Goal: Communication & Community: Answer question/provide support

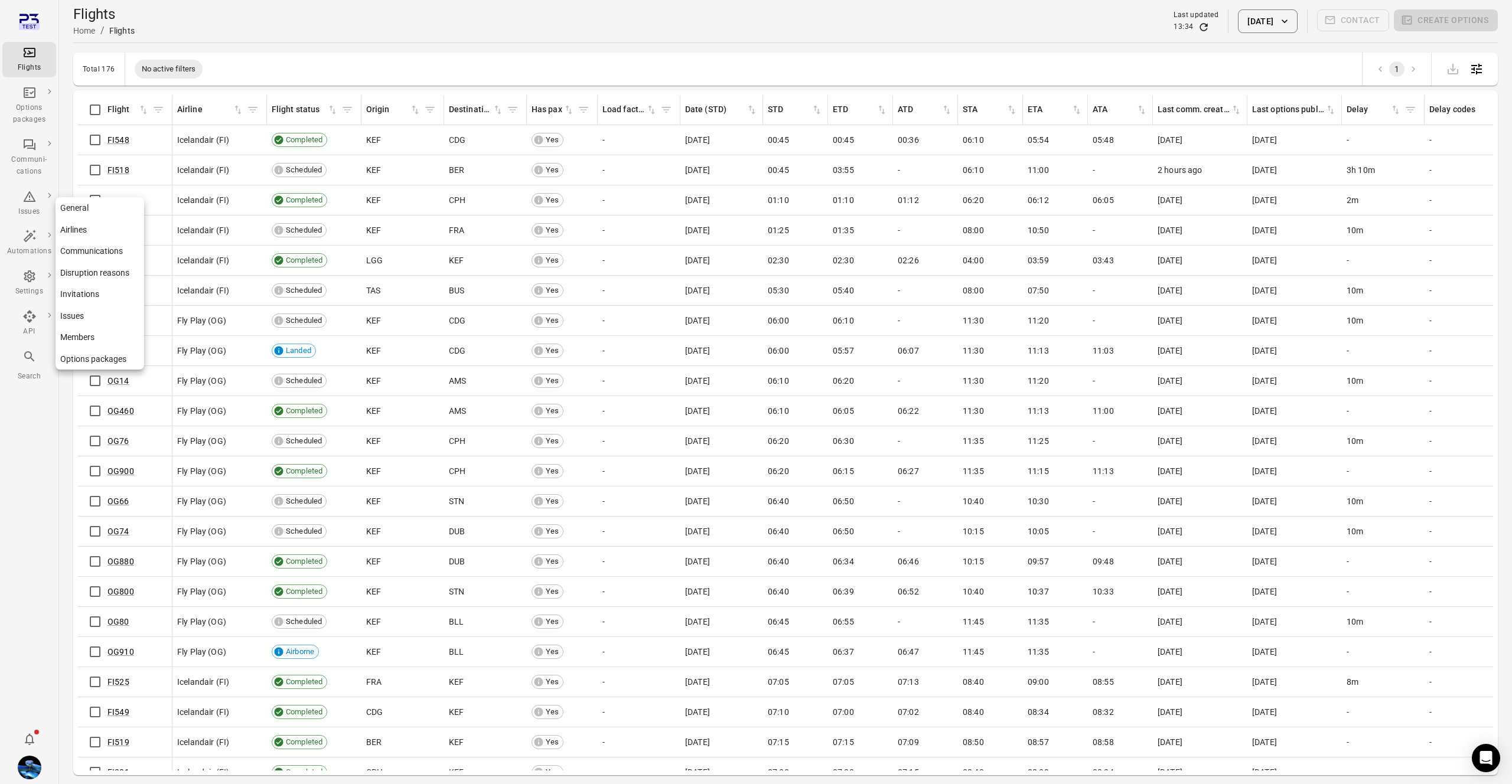
click at [84, 209] on link "General" at bounding box center [99, 208] width 88 height 22
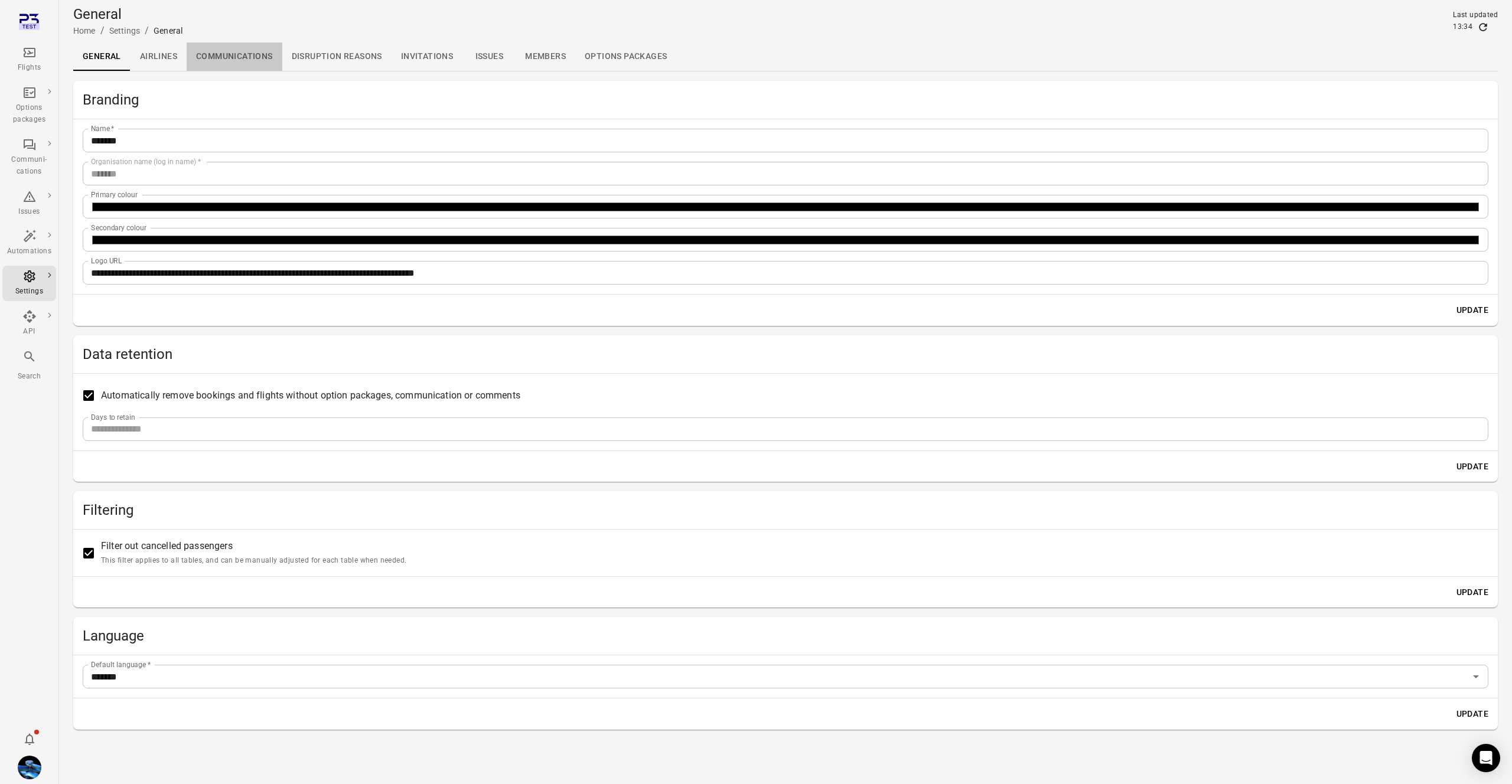
click at [239, 57] on link "Communications" at bounding box center [234, 56] width 96 height 28
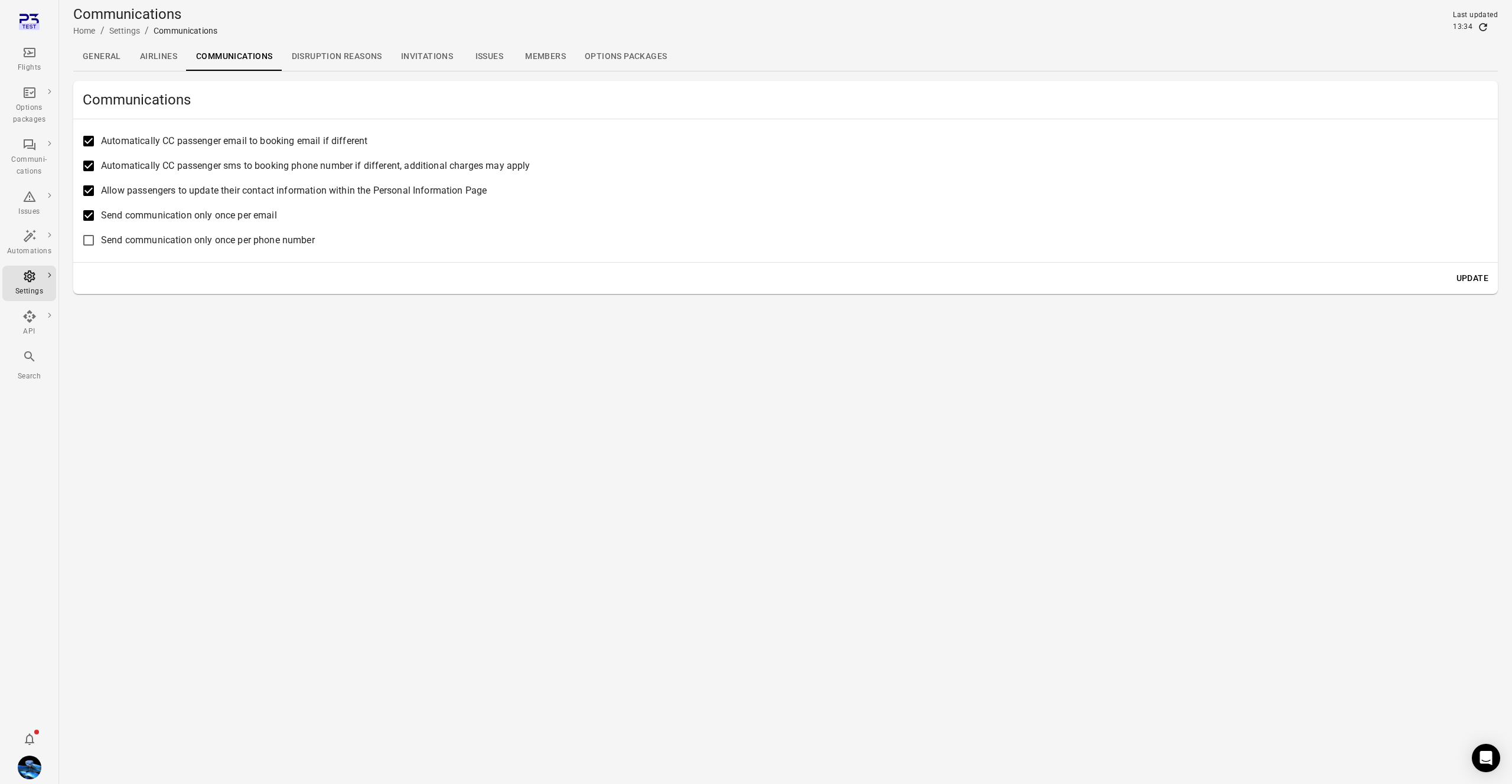
click at [14, 54] on div "Flights" at bounding box center [29, 59] width 45 height 28
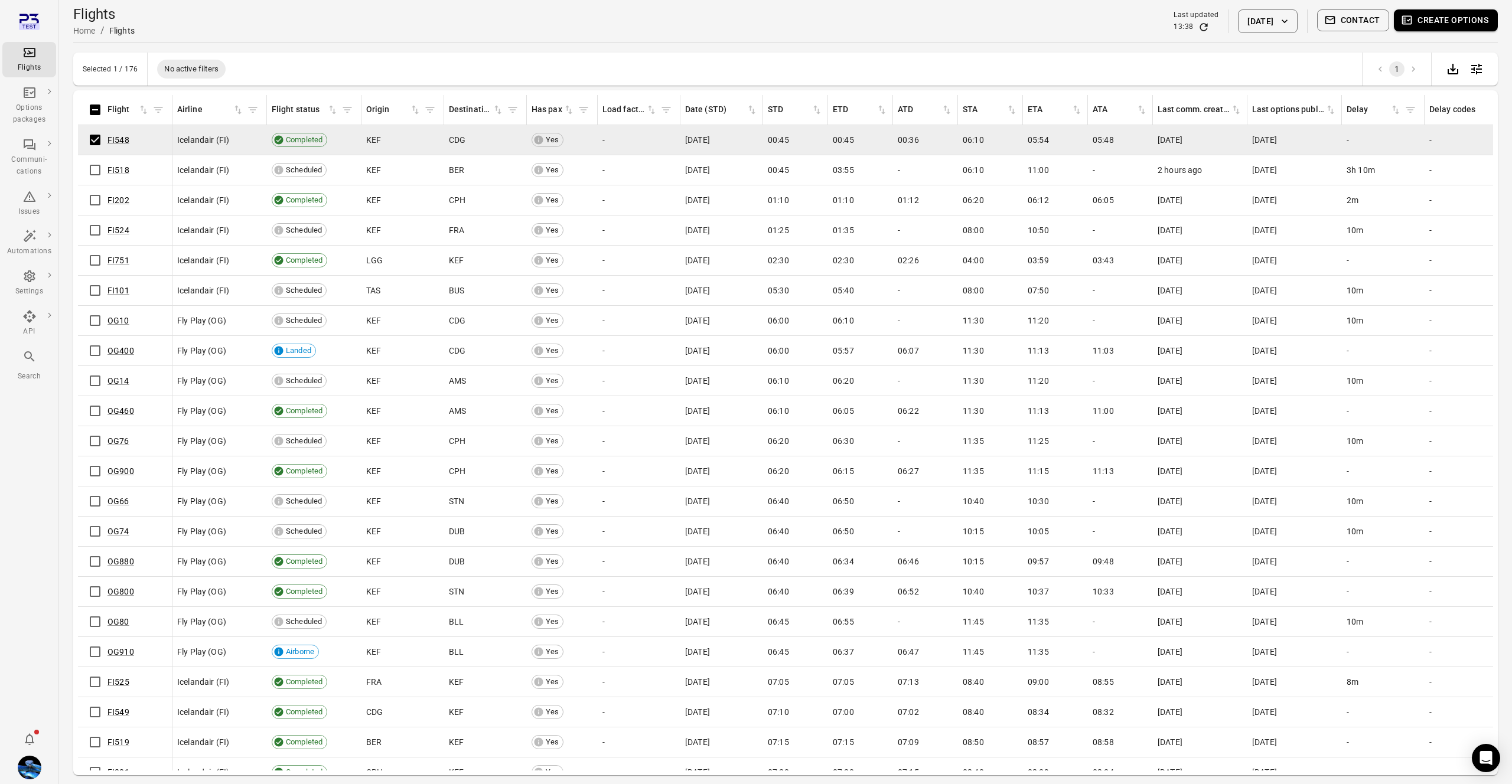
drag, startPoint x: 1347, startPoint y: 13, endPoint x: 1329, endPoint y: 49, distance: 40.2
click at [1348, 14] on button "Contact" at bounding box center [1353, 20] width 72 height 22
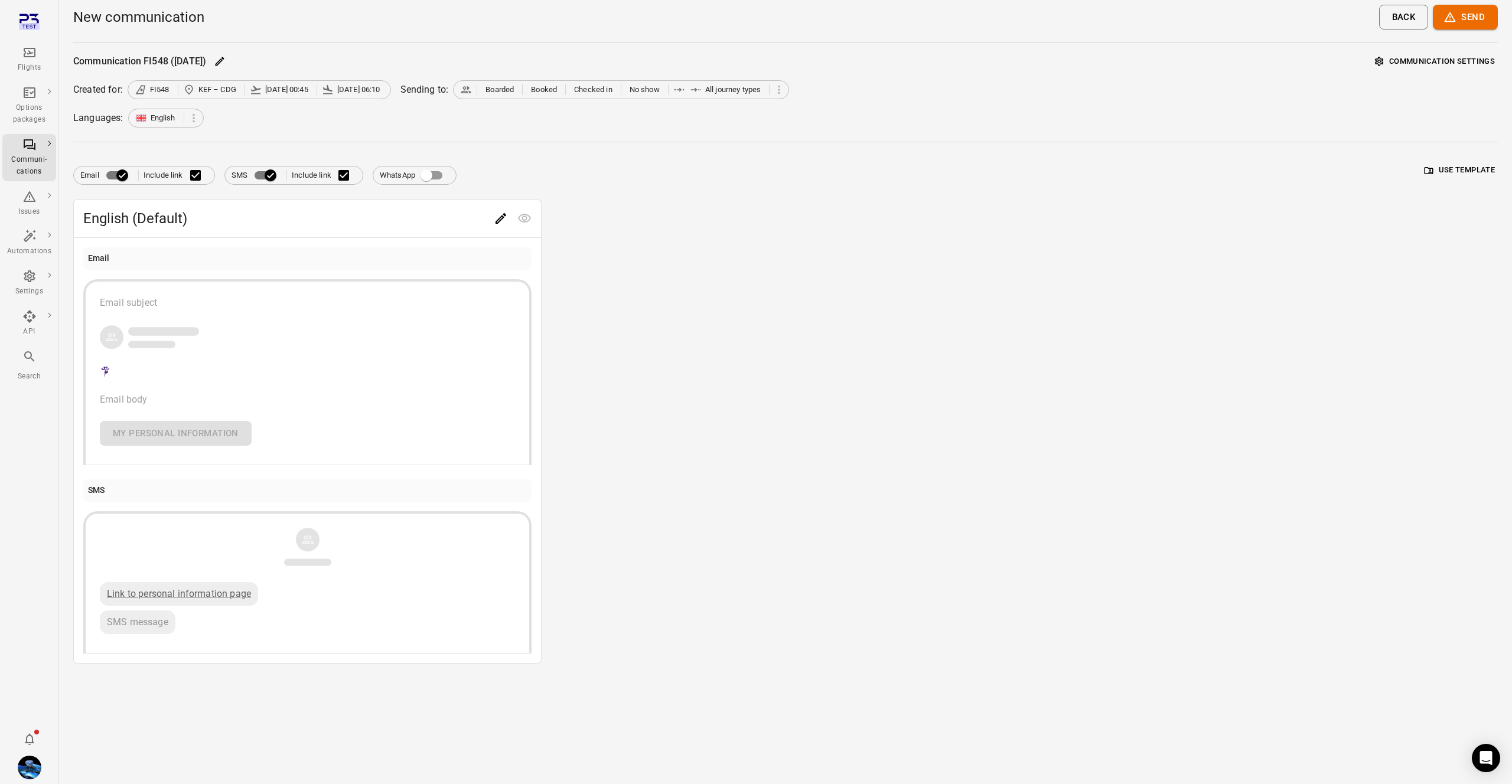
click at [39, 66] on div "Flights" at bounding box center [29, 68] width 45 height 12
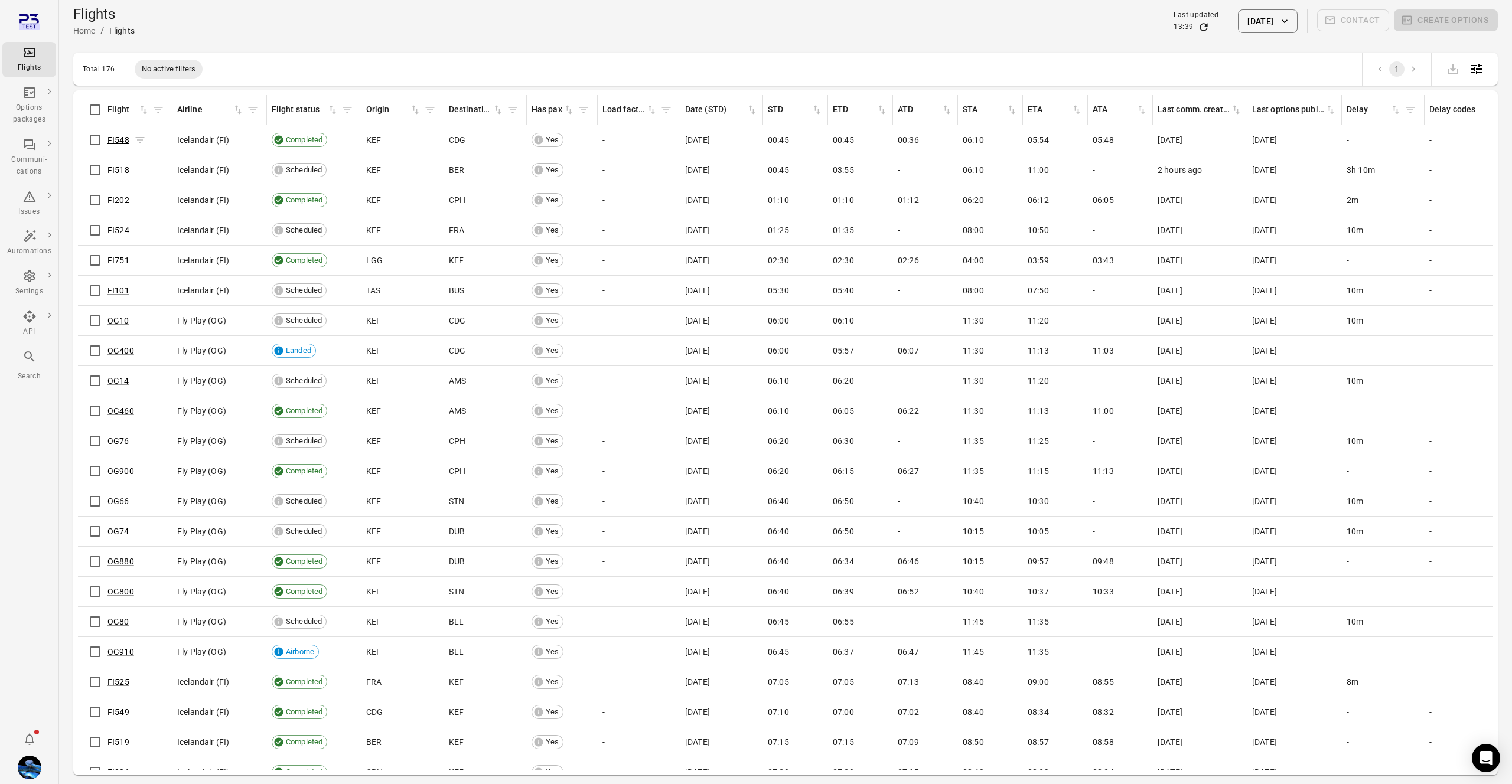
click at [121, 140] on link "FI548" at bounding box center [118, 140] width 22 height 9
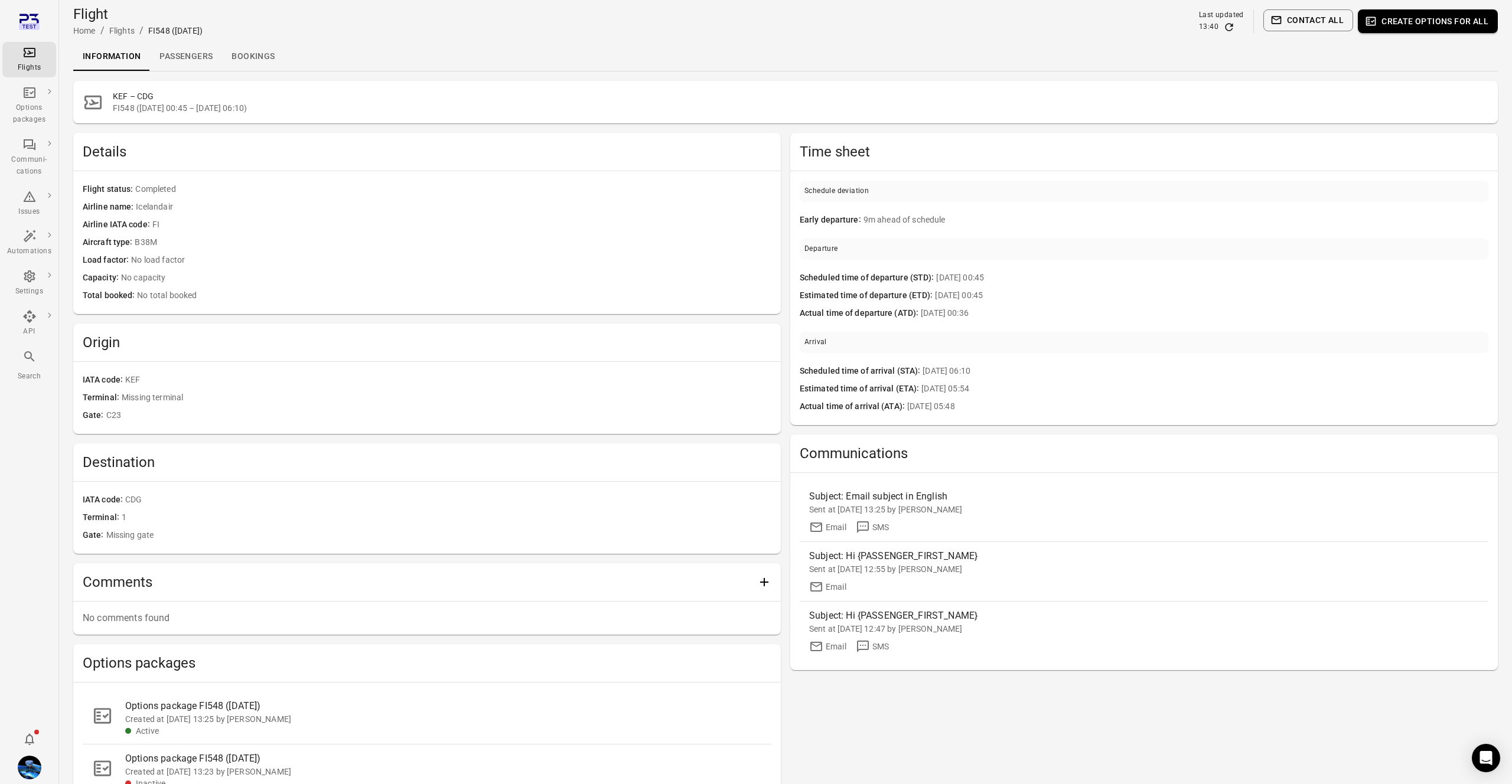
click at [167, 70] on link "Passengers" at bounding box center [186, 56] width 72 height 28
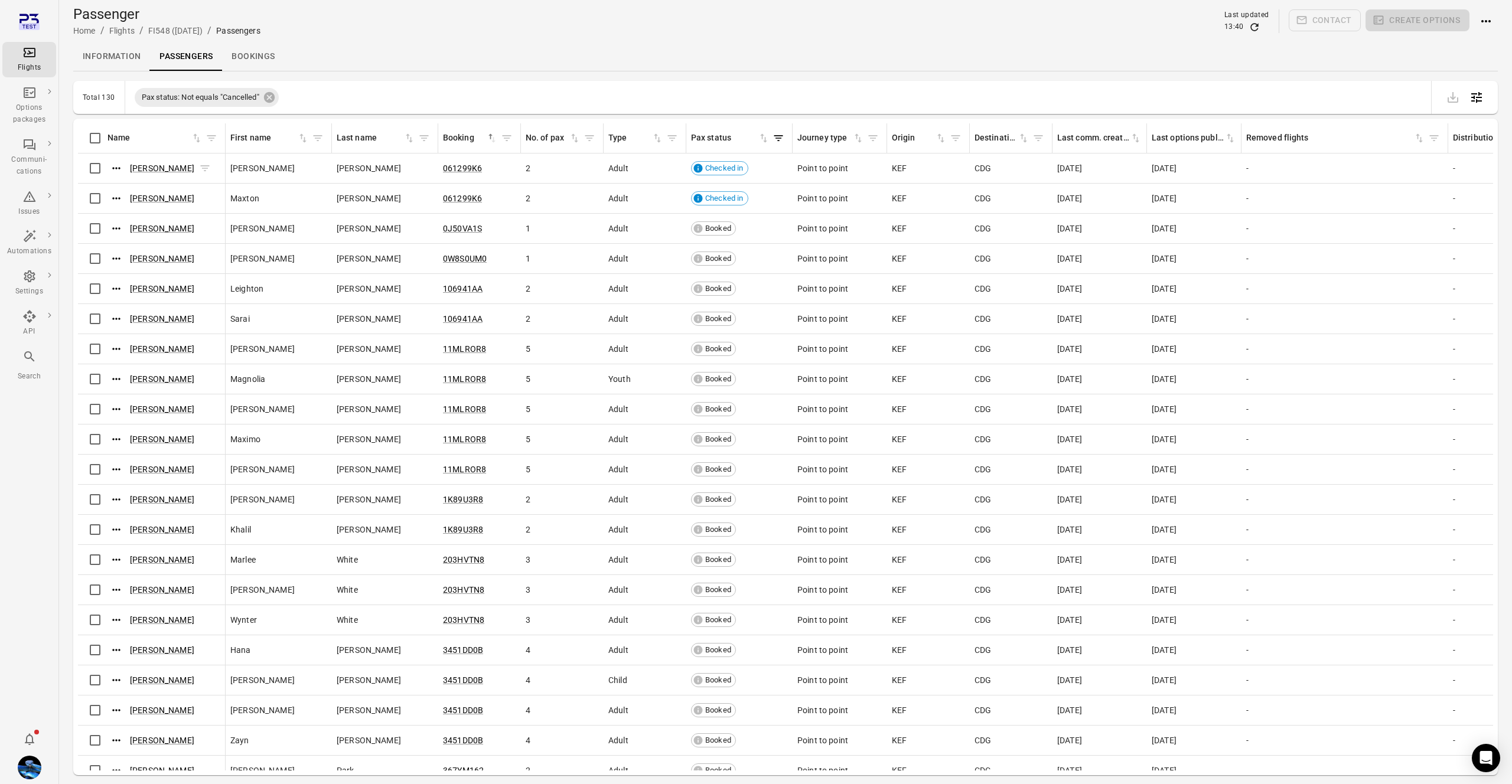
click at [115, 168] on icon "Actions" at bounding box center [116, 168] width 12 height 12
click at [125, 189] on span "Update contact information" at bounding box center [117, 188] width 104 height 12
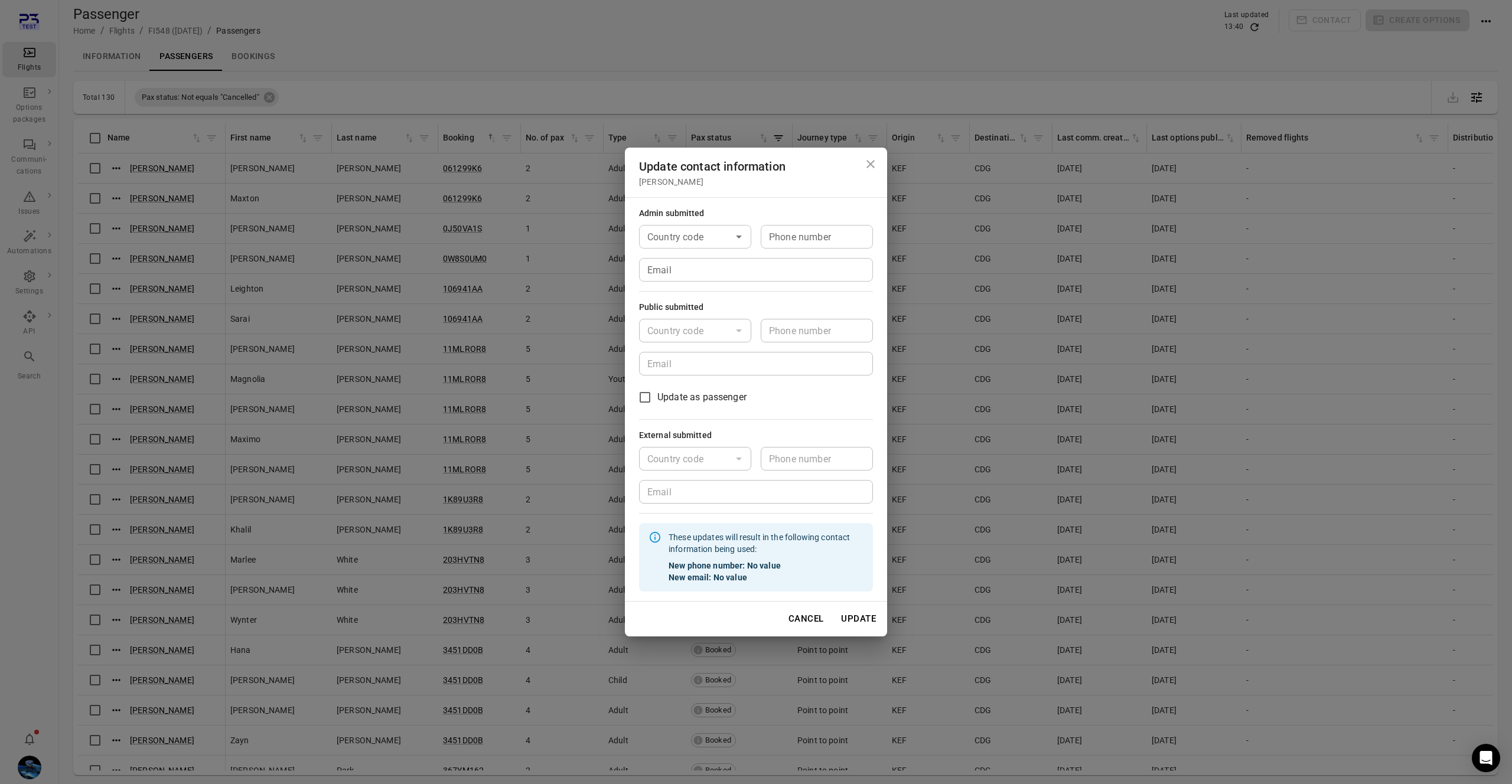
click at [725, 233] on input "Country code" at bounding box center [685, 237] width 86 height 17
type input "*********"
type input "*******"
type input "**********"
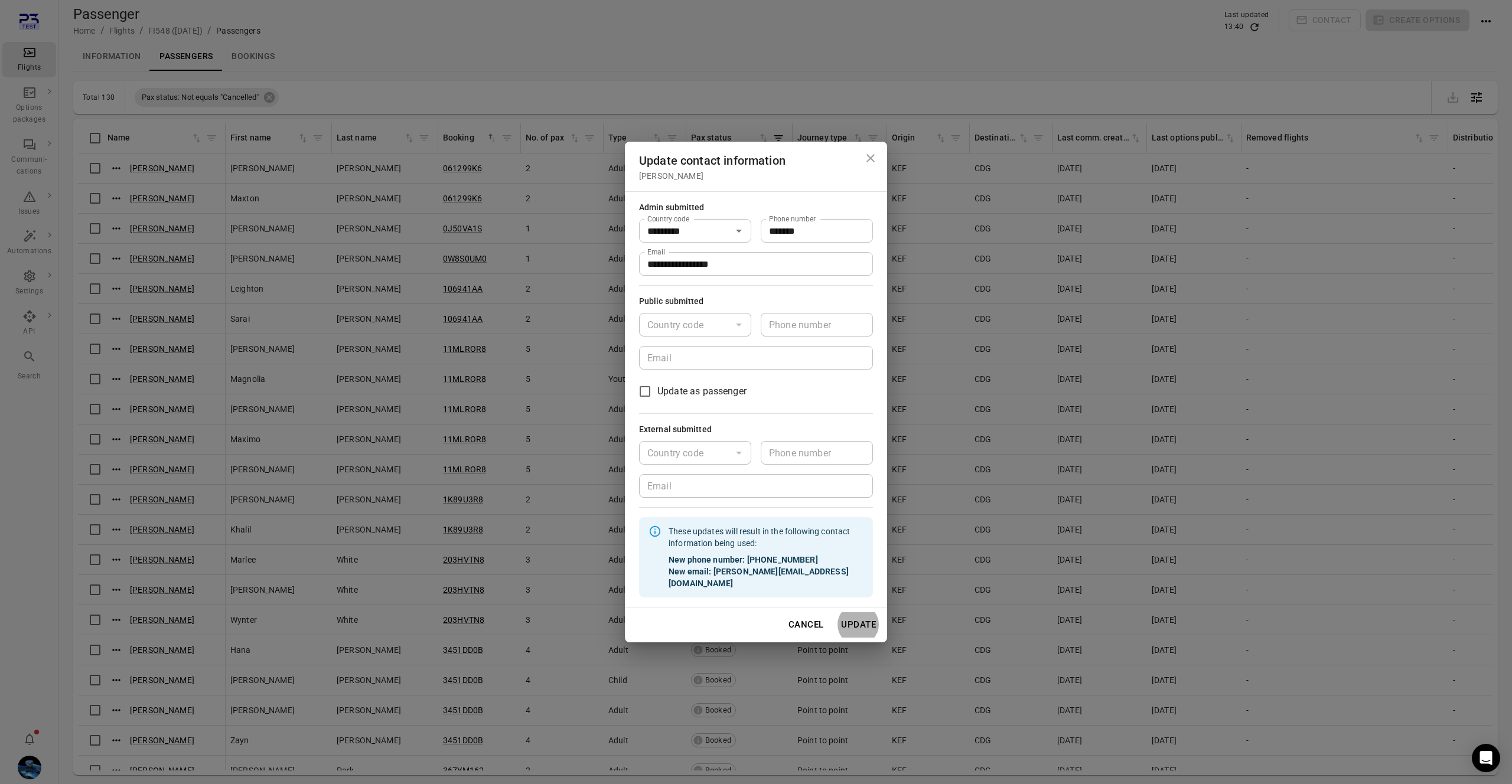
click at [835, 612] on button "Update" at bounding box center [858, 625] width 48 height 25
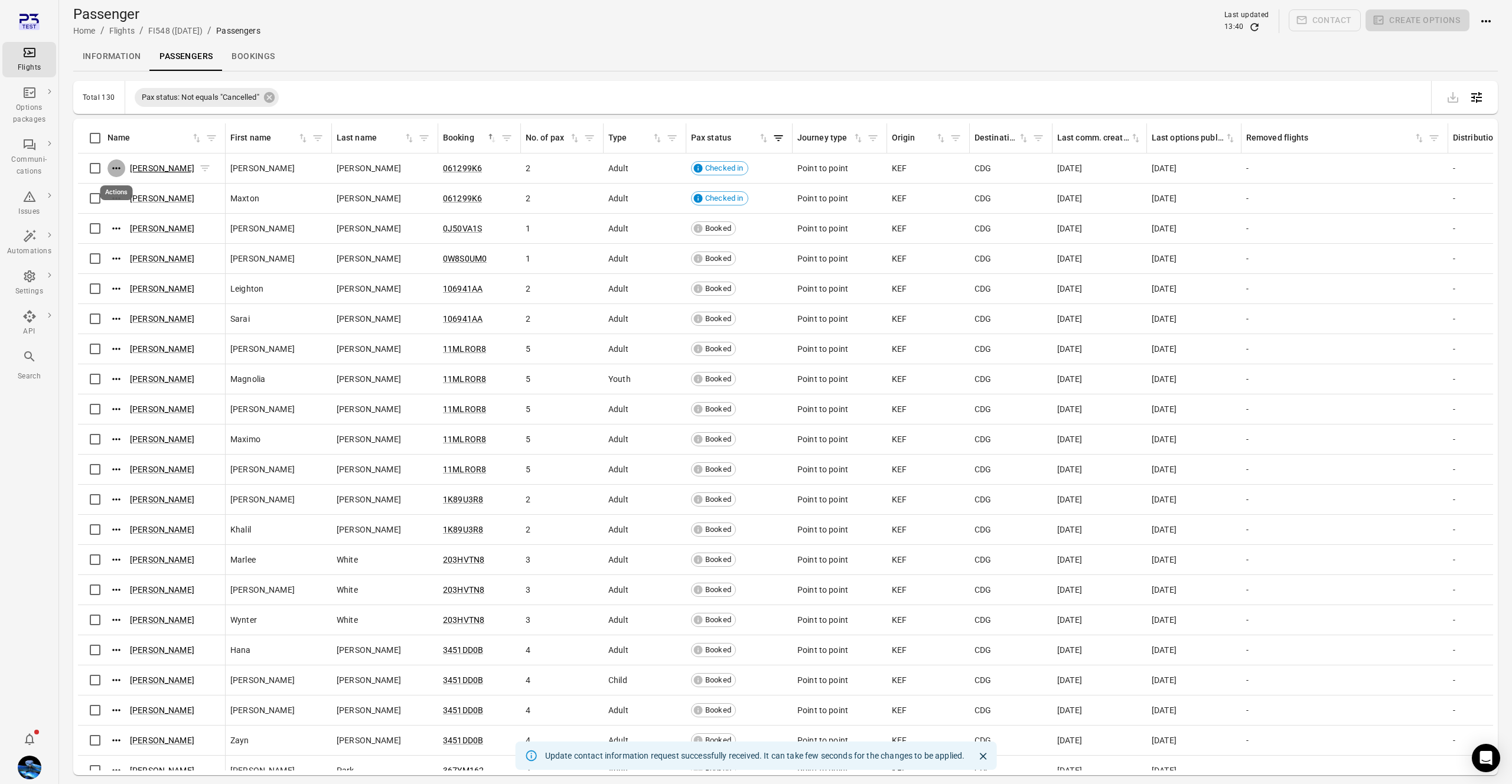
click at [172, 171] on link "[PERSON_NAME]" at bounding box center [162, 168] width 64 height 9
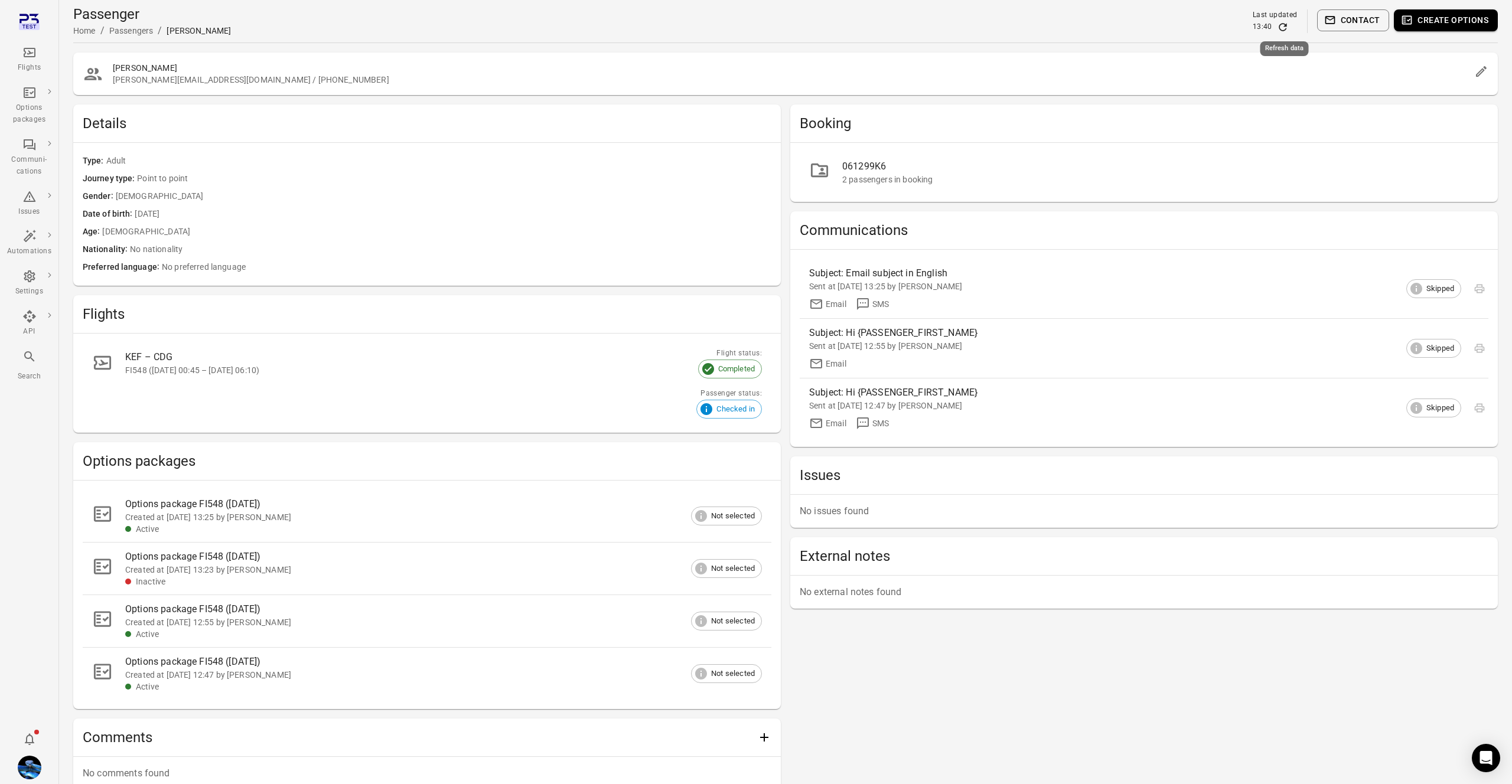
click at [1284, 30] on icon "Refresh data" at bounding box center [1283, 27] width 8 height 8
click at [1371, 25] on button "Contact" at bounding box center [1353, 20] width 72 height 22
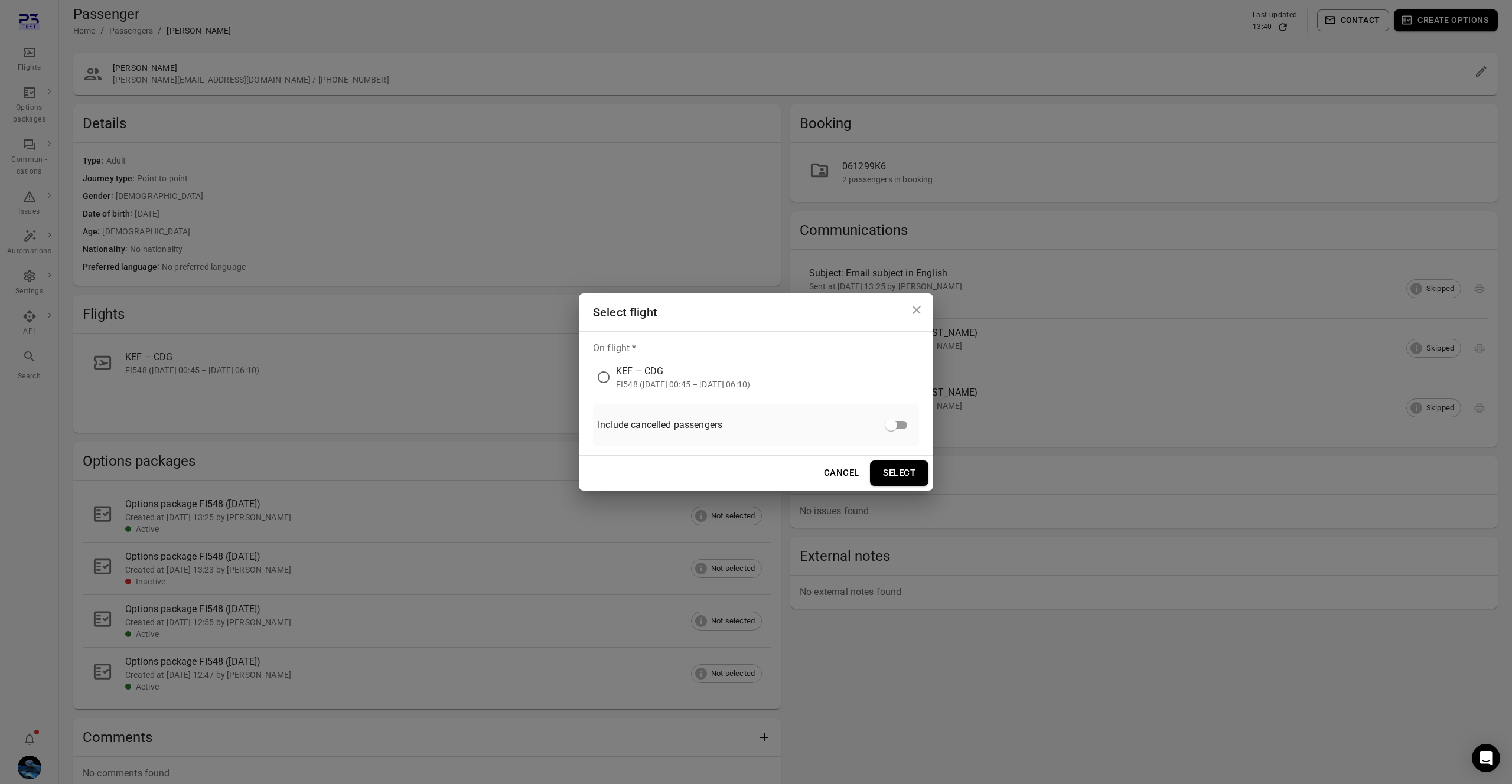
drag, startPoint x: 664, startPoint y: 384, endPoint x: 705, endPoint y: 404, distance: 45.6
click at [664, 384] on div "FI548 ([DATE] 00:45 – [DATE] 06:10)" at bounding box center [683, 384] width 134 height 12
click at [910, 479] on button "Select" at bounding box center [899, 473] width 58 height 25
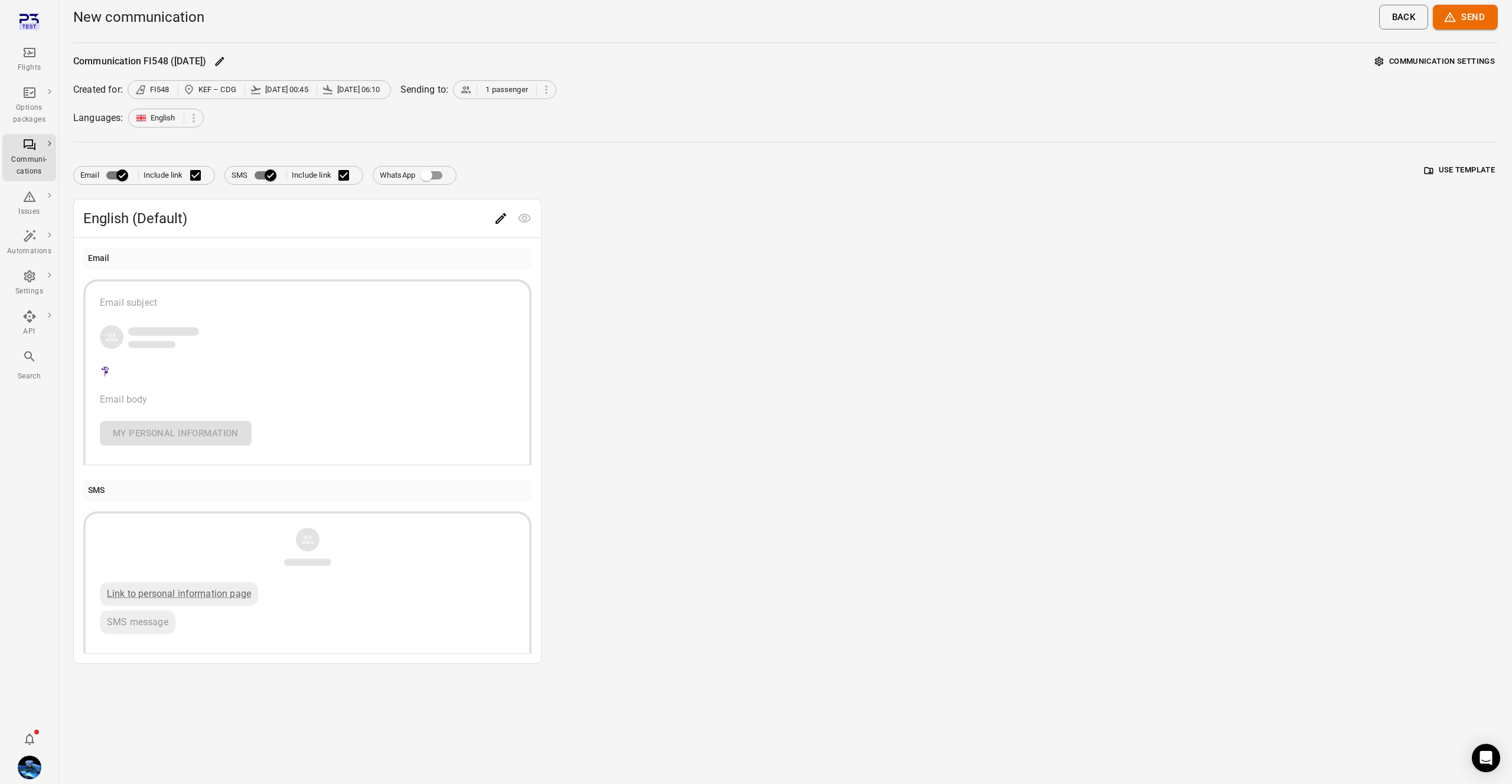
click at [499, 212] on icon "Edit" at bounding box center [501, 218] width 14 height 14
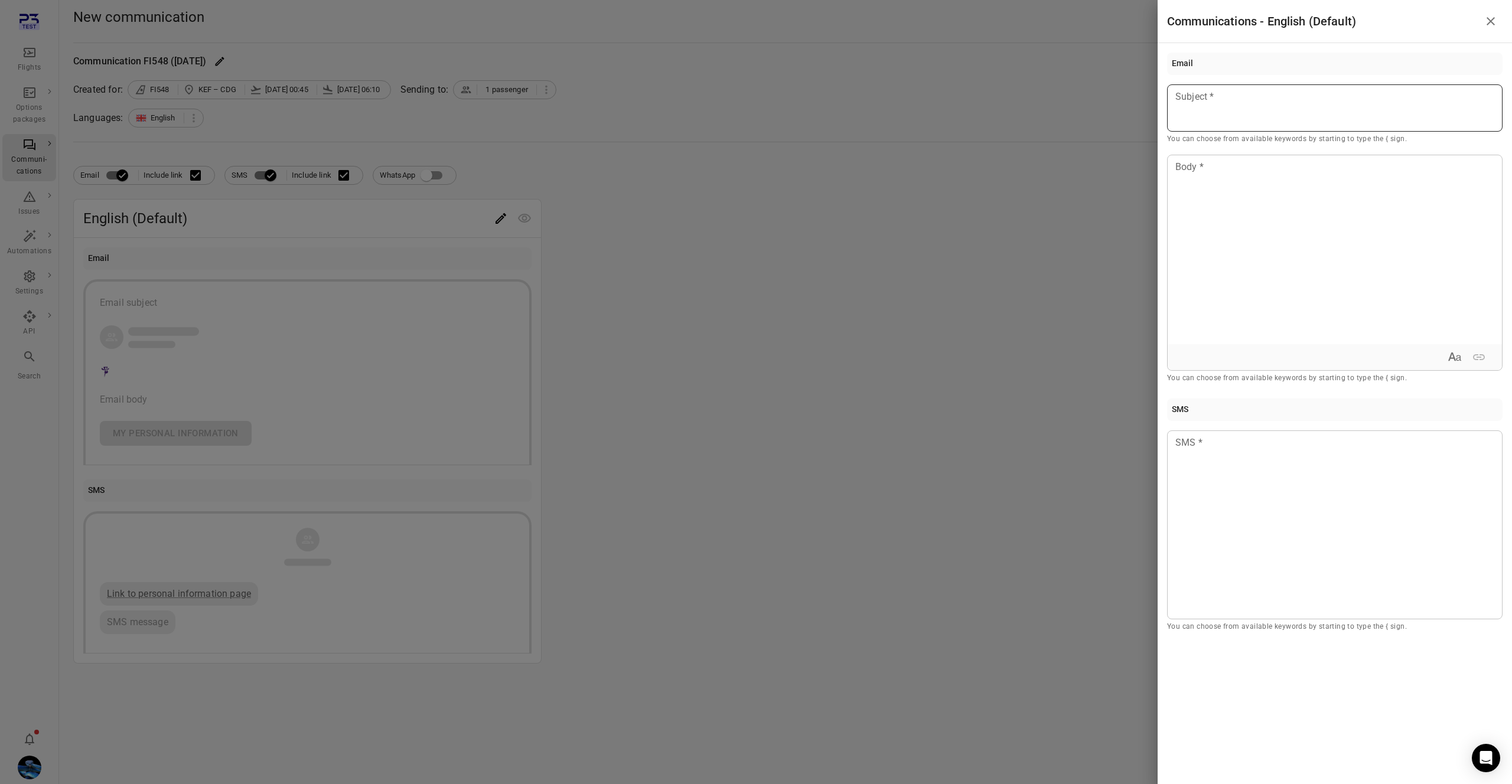
click at [1257, 104] on p at bounding box center [1334, 96] width 318 height 14
type button "true"
click at [450, 266] on div at bounding box center [756, 392] width 1512 height 784
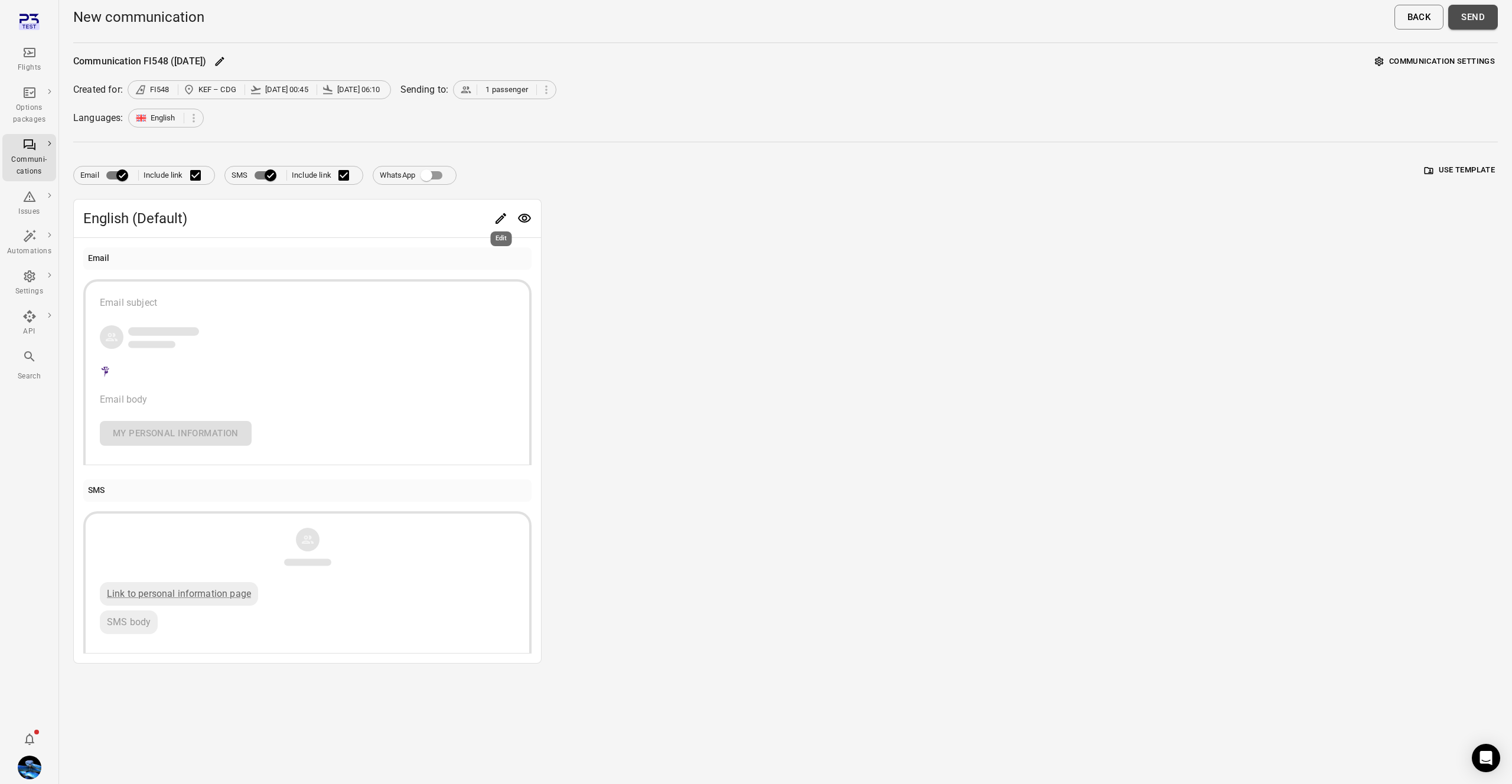
click at [1471, 13] on button "Send" at bounding box center [1473, 17] width 50 height 25
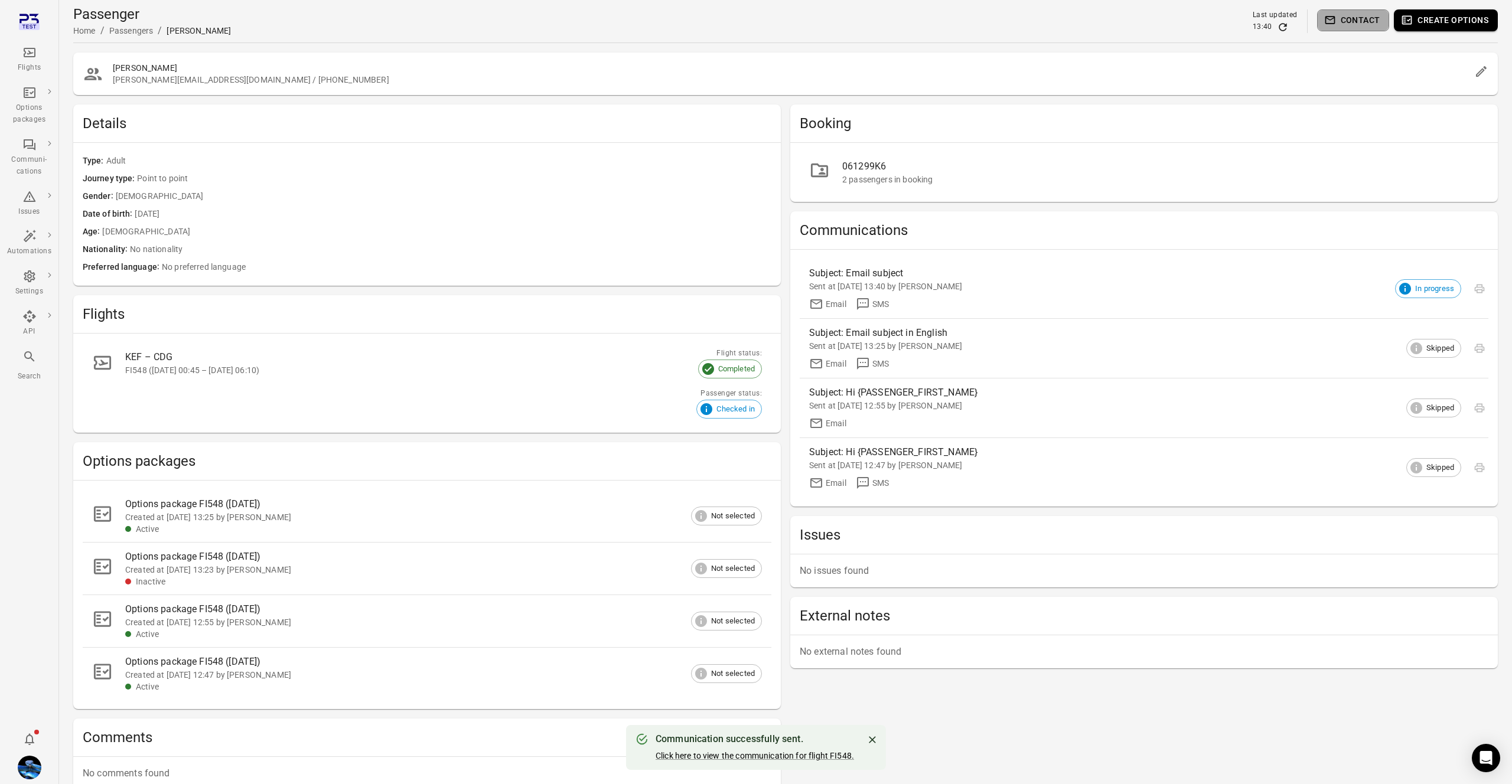
click at [1361, 23] on button "Contact" at bounding box center [1353, 20] width 72 height 22
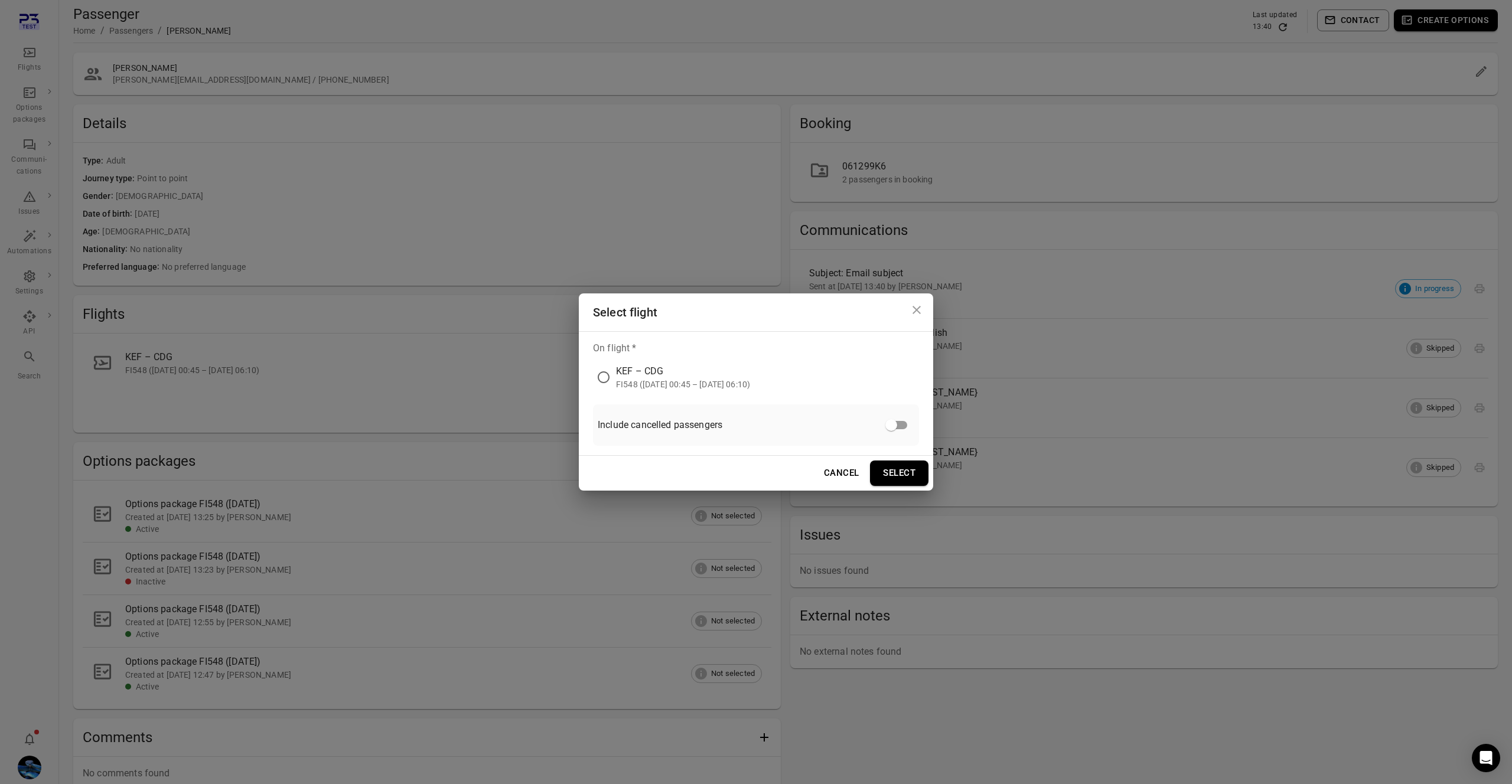
click at [626, 370] on div "KEF – CDG" at bounding box center [683, 371] width 134 height 14
click at [913, 477] on button "Select" at bounding box center [899, 473] width 58 height 25
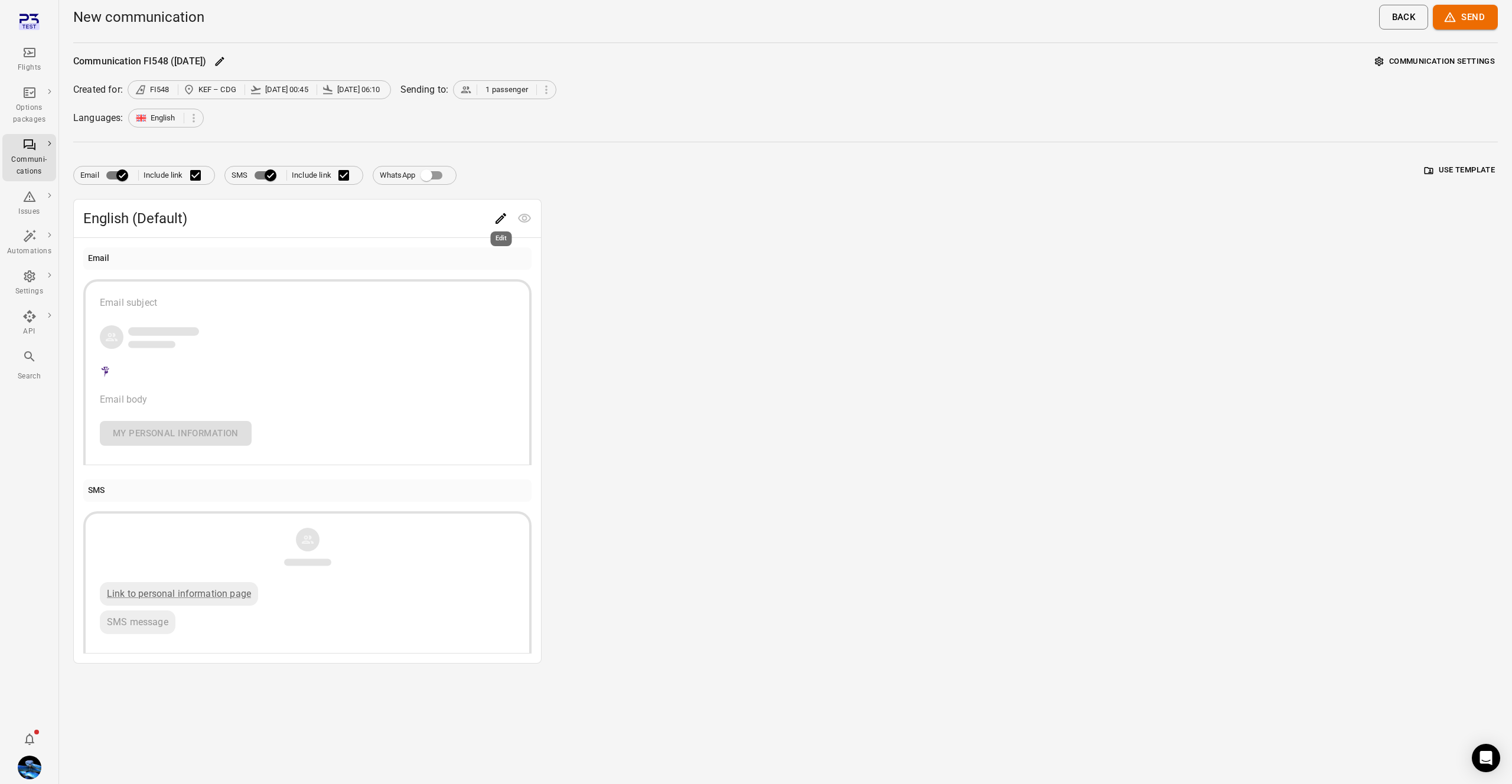
click at [501, 216] on icon "Edit" at bounding box center [501, 218] width 14 height 14
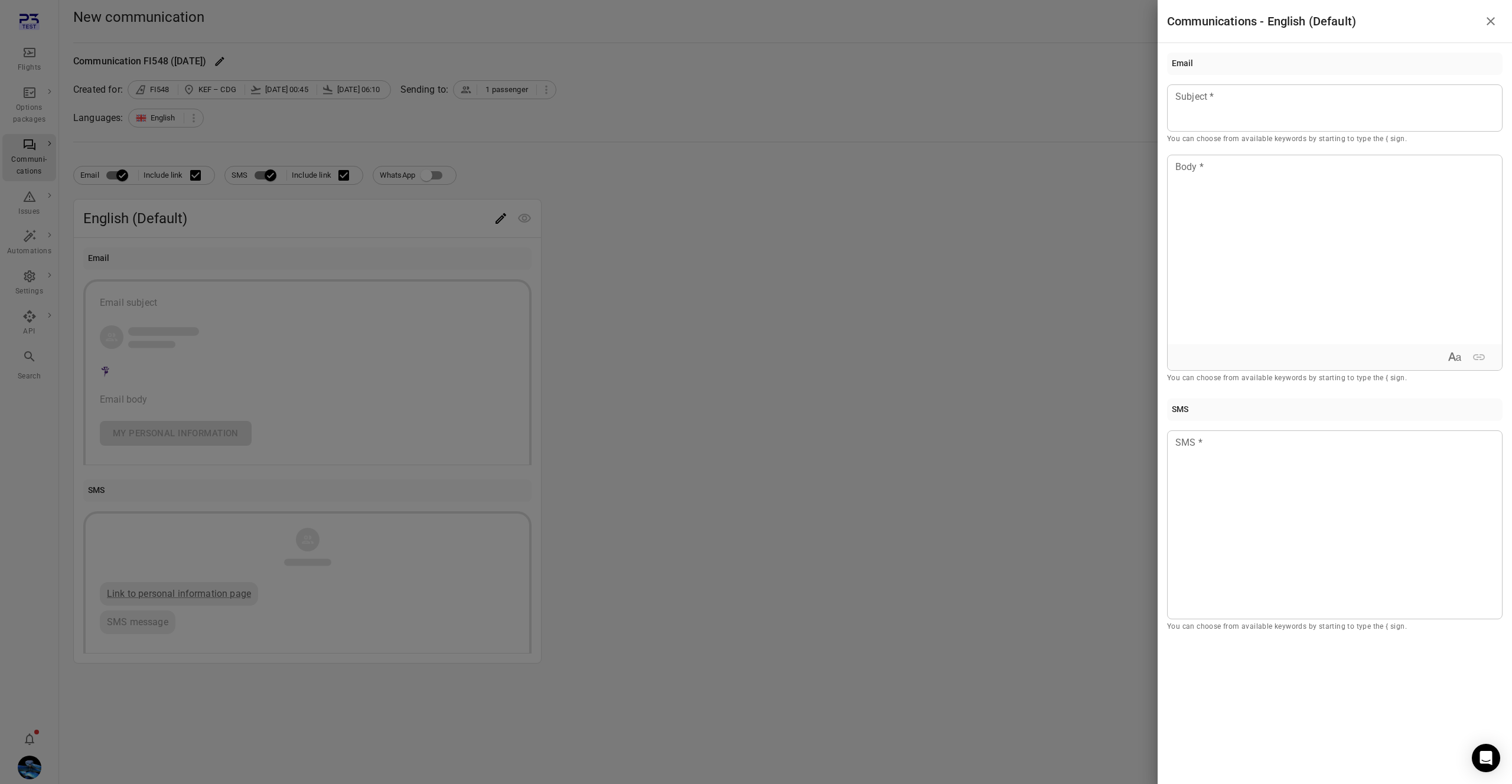
drag, startPoint x: 623, startPoint y: 175, endPoint x: 532, endPoint y: 186, distance: 91.7
click at [622, 175] on div at bounding box center [756, 392] width 1512 height 784
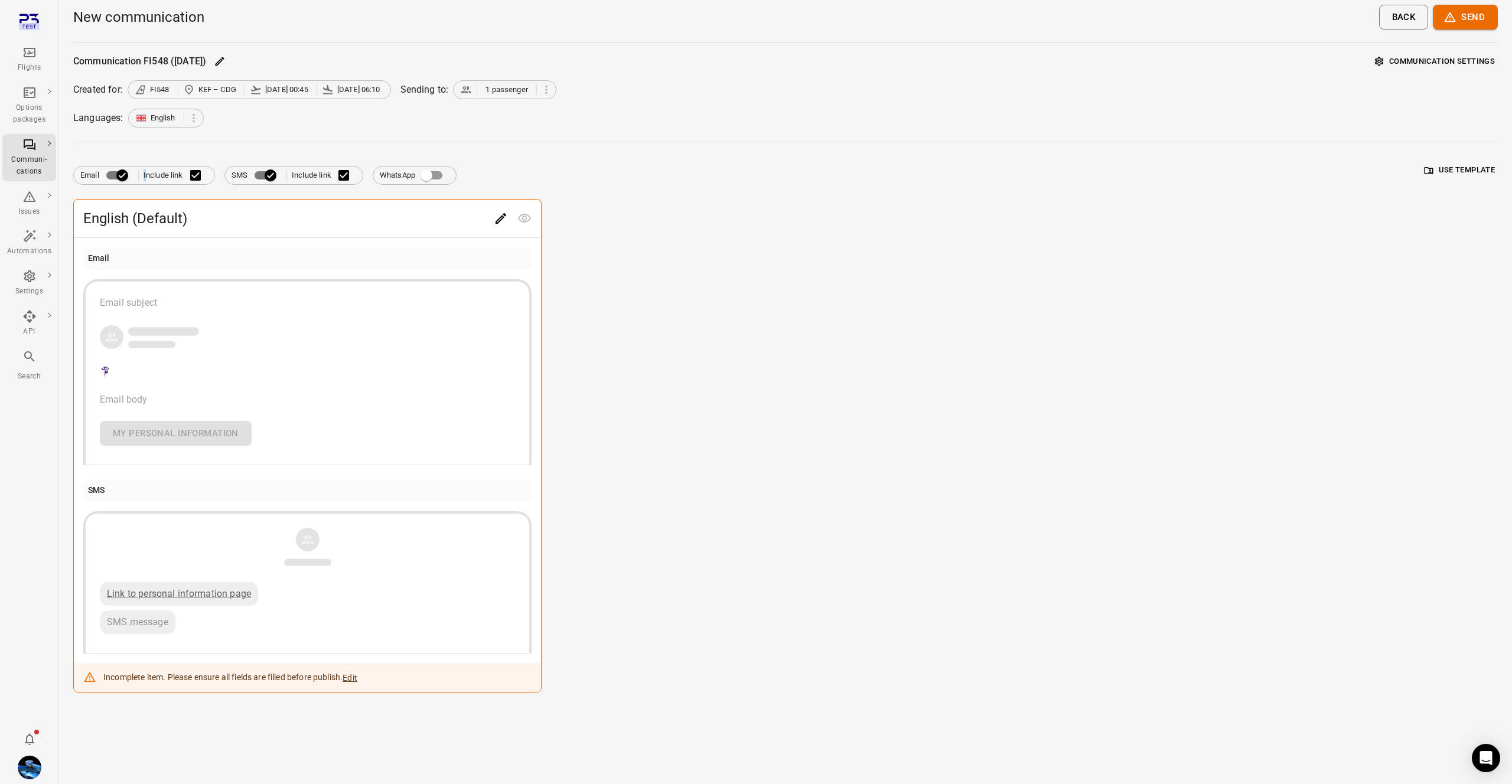
click at [186, 170] on label "Include link" at bounding box center [175, 175] width 64 height 25
drag, startPoint x: 256, startPoint y: 226, endPoint x: 388, endPoint y: 214, distance: 132.5
click at [257, 225] on span "English (Default)" at bounding box center [286, 218] width 406 height 19
drag, startPoint x: 485, startPoint y: 223, endPoint x: 509, endPoint y: 223, distance: 24.0
click at [485, 223] on span "English (Default)" at bounding box center [286, 218] width 406 height 19
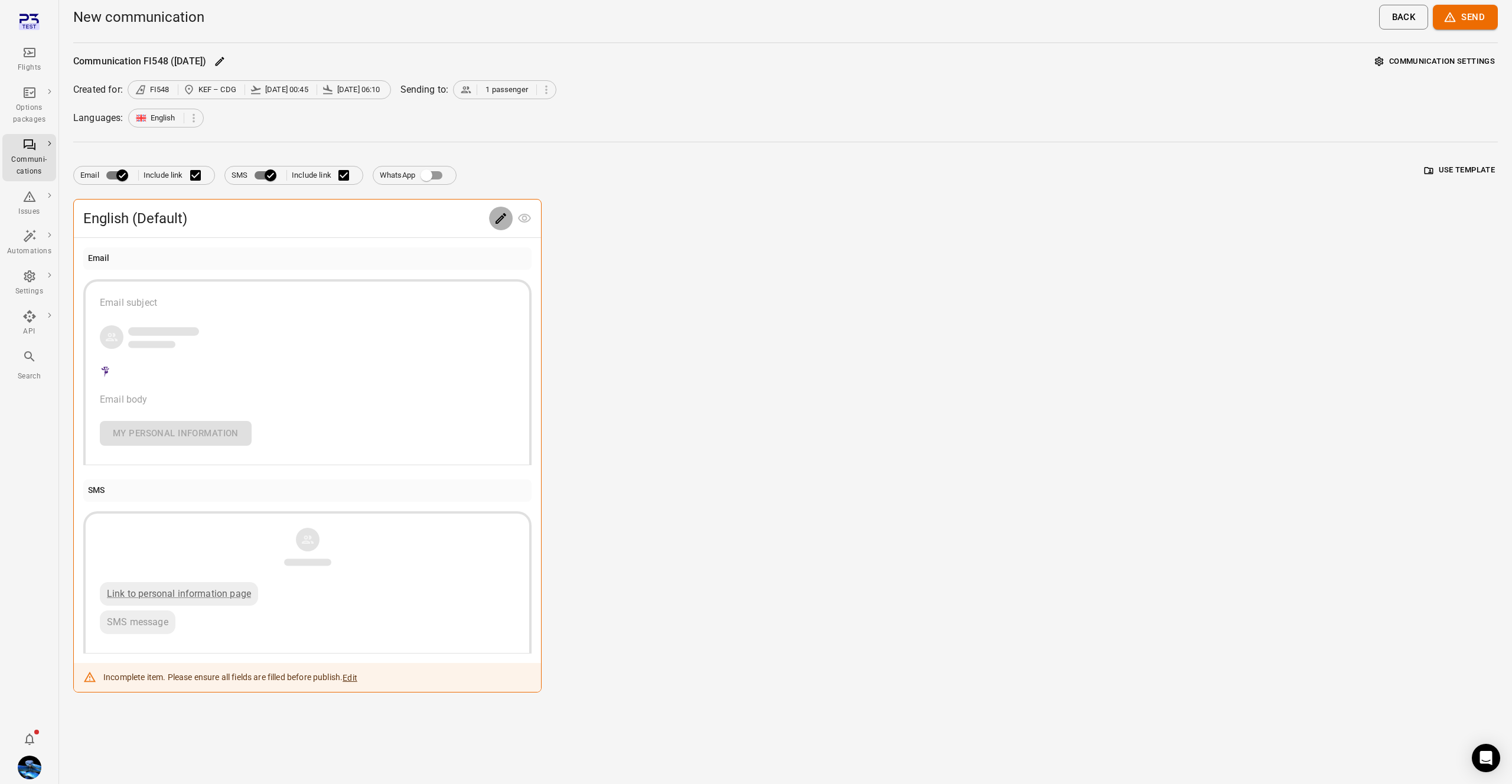
click at [509, 223] on button "Edit" at bounding box center [501, 218] width 23 height 23
